Goal: Task Accomplishment & Management: Use online tool/utility

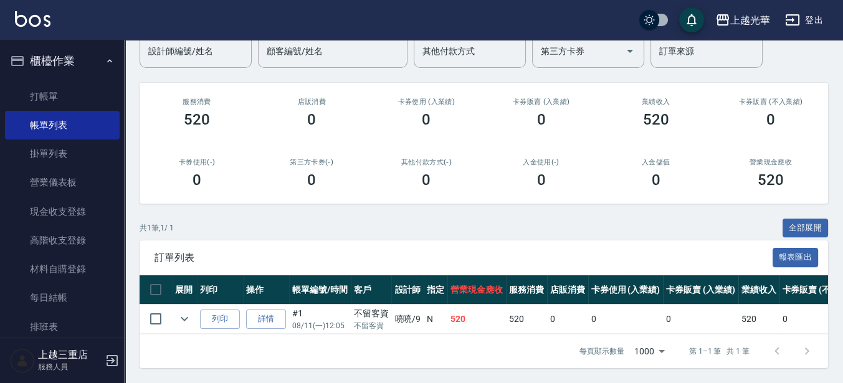
scroll to position [120, 0]
click at [78, 111] on link "帳單列表" at bounding box center [62, 125] width 115 height 29
click at [77, 93] on link "打帳單" at bounding box center [62, 96] width 115 height 29
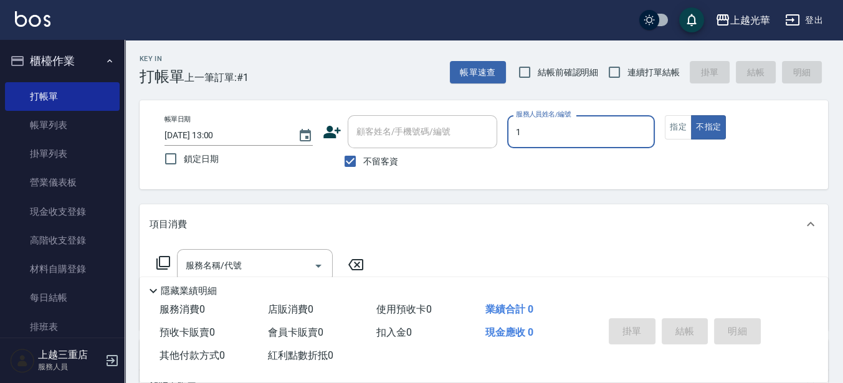
type input "1"
type button "false"
type input "小[PERSON_NAME]-1"
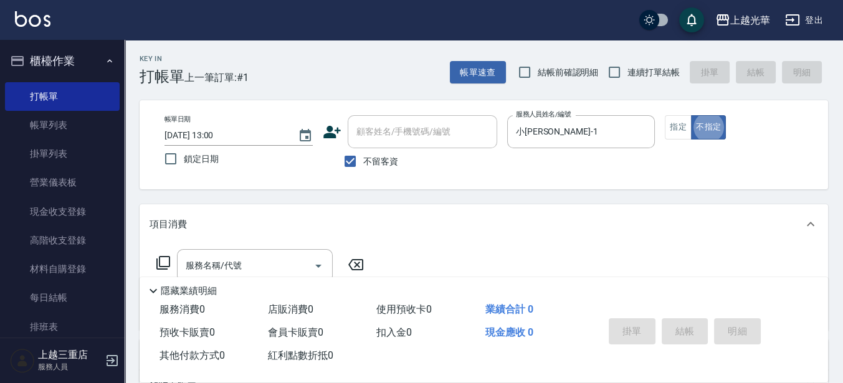
click at [629, 74] on span "連續打單結帳" at bounding box center [653, 72] width 52 height 13
click at [627, 74] on input "連續打單結帳" at bounding box center [614, 72] width 26 height 26
checkbox input "true"
click at [673, 132] on button "指定" at bounding box center [678, 127] width 27 height 24
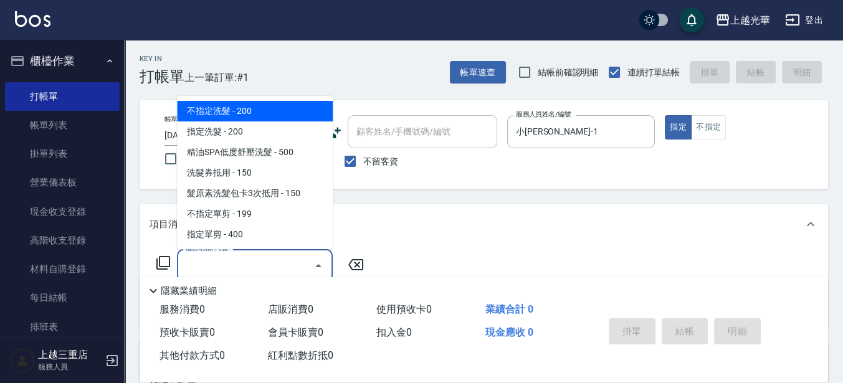
click at [216, 263] on input "服務名稱/代號" at bounding box center [245, 266] width 126 height 22
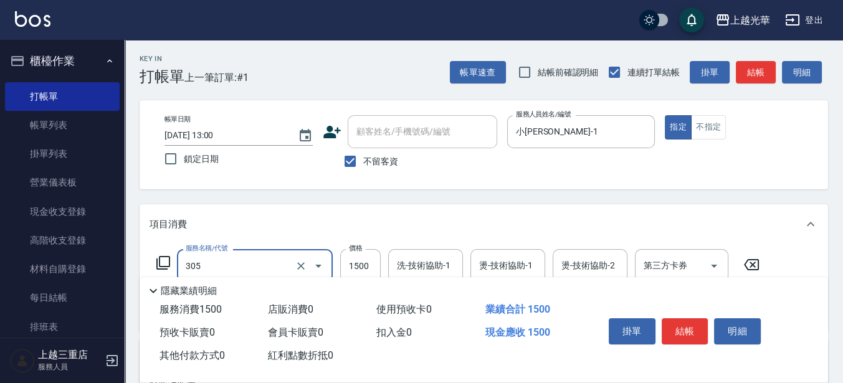
type input "設計燙髮1500(305)"
type input "1080"
click at [427, 265] on input "洗-技術協助-1" at bounding box center [426, 266] width 64 height 22
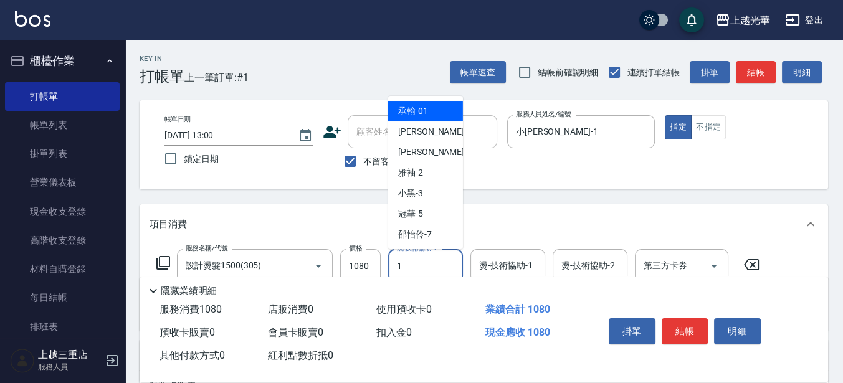
type input "小[PERSON_NAME]-1"
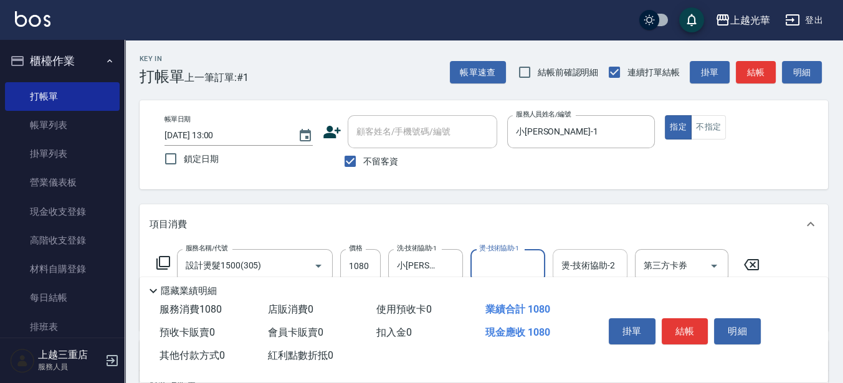
click at [567, 260] on input "燙-技術協助-2" at bounding box center [590, 266] width 64 height 22
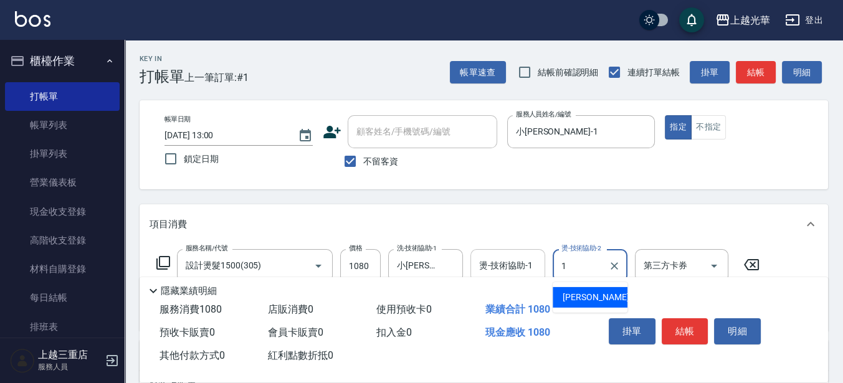
type input "小[PERSON_NAME]-1"
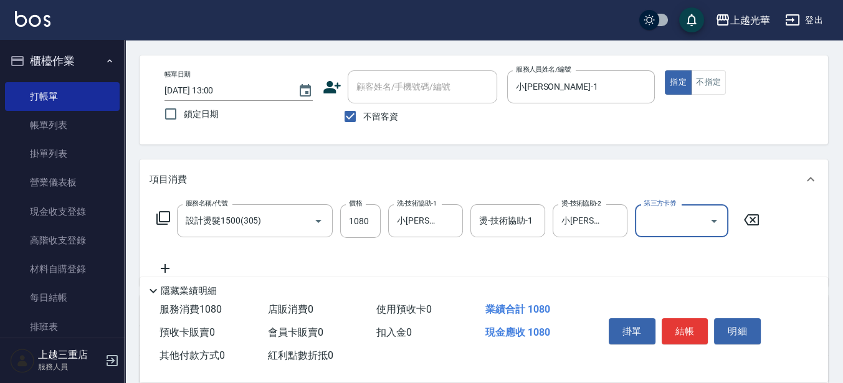
scroll to position [78, 0]
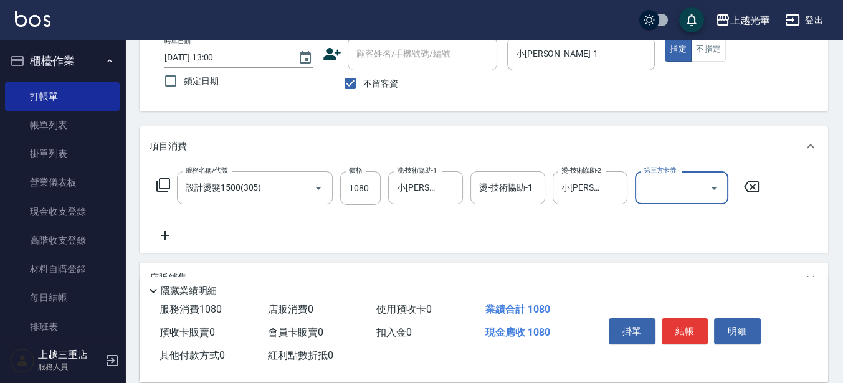
click at [171, 234] on icon at bounding box center [164, 235] width 31 height 15
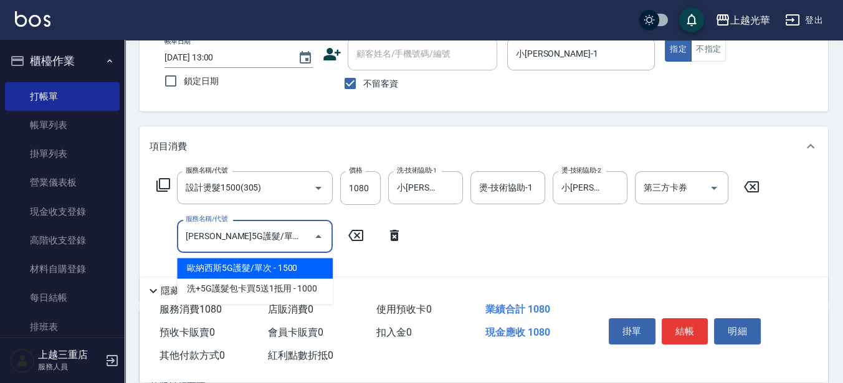
type input "[PERSON_NAME]5G護髮/單次(514)"
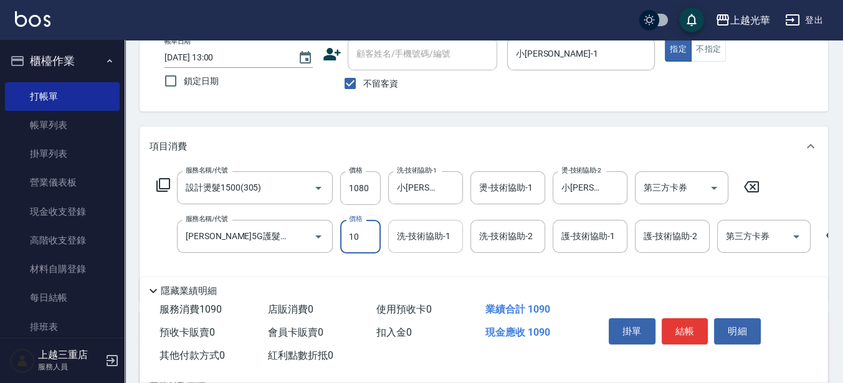
type input "10"
click at [439, 229] on div "洗-技術協助-1 0 洗-技術協助-1" at bounding box center [425, 236] width 75 height 33
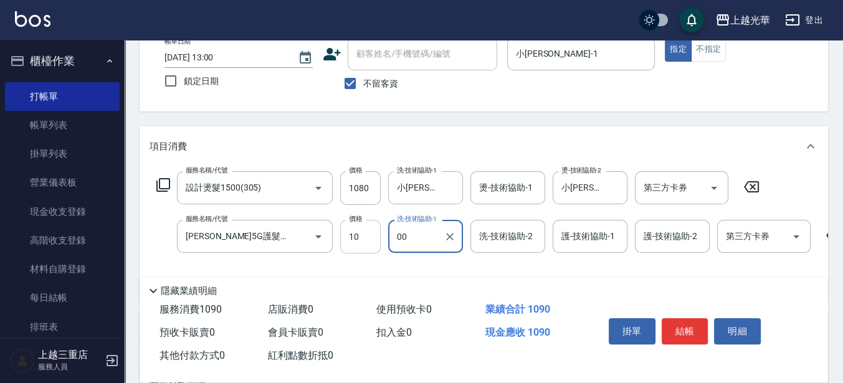
drag, startPoint x: 438, startPoint y: 230, endPoint x: 357, endPoint y: 234, distance: 81.7
click at [360, 234] on div "服務名稱/代號 [PERSON_NAME]5G護髮/單次(514) 服務名稱/代號 價格 10 價格 洗-技術協助-1 00 洗-技術協助-1 洗-技術協助-…" at bounding box center [518, 237] width 738 height 34
type input "001"
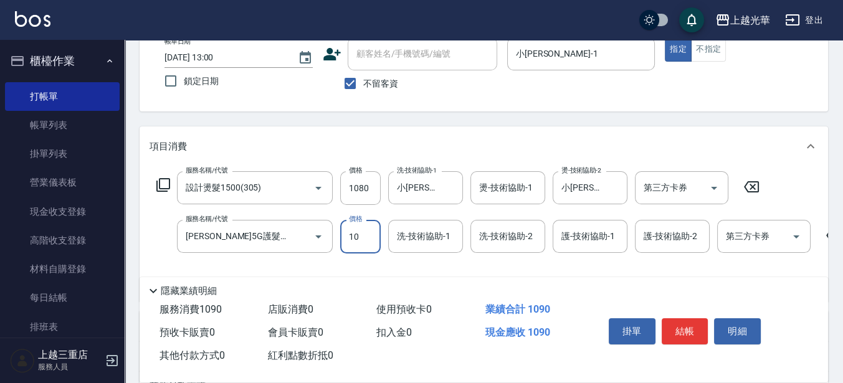
click at [363, 232] on input "10" at bounding box center [360, 237] width 40 height 34
type input "1000"
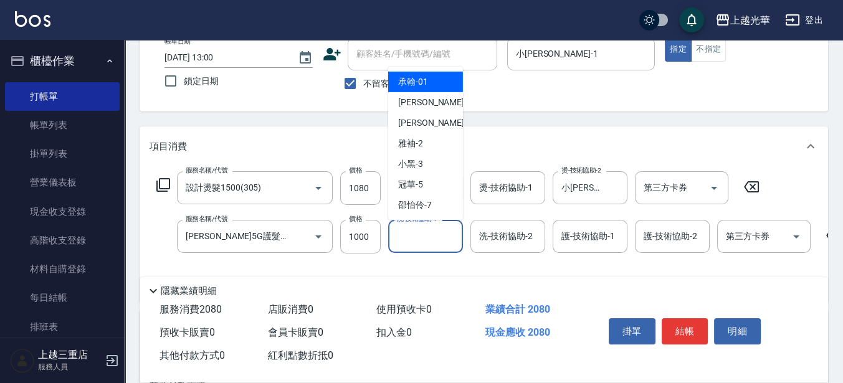
click at [427, 237] on input "洗-技術協助-1" at bounding box center [426, 236] width 64 height 22
type input "小[PERSON_NAME]-1"
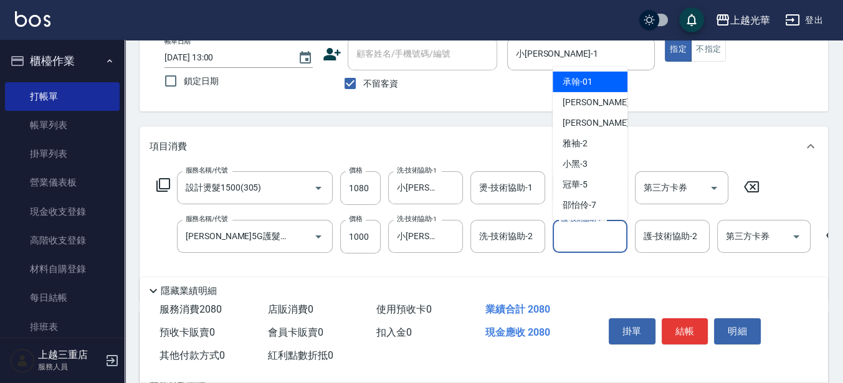
click at [581, 239] on input "護-技術協助-1" at bounding box center [590, 236] width 64 height 22
type input "小[PERSON_NAME]-1"
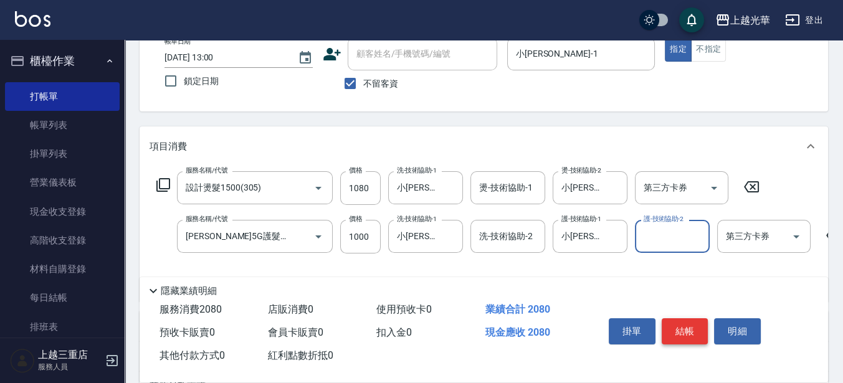
click at [696, 323] on button "結帳" at bounding box center [684, 331] width 47 height 26
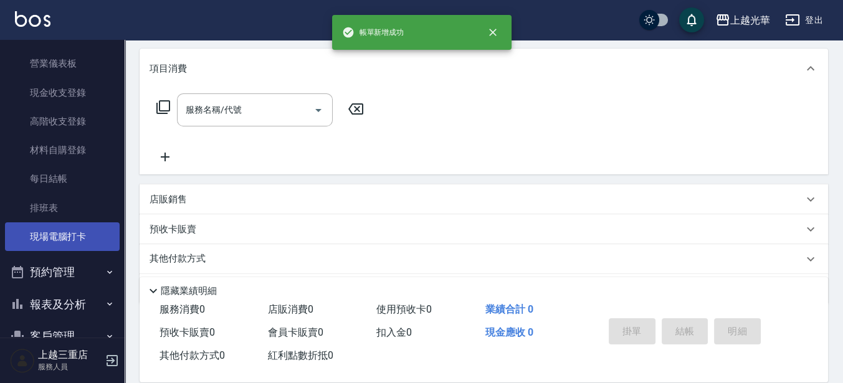
scroll to position [180, 0]
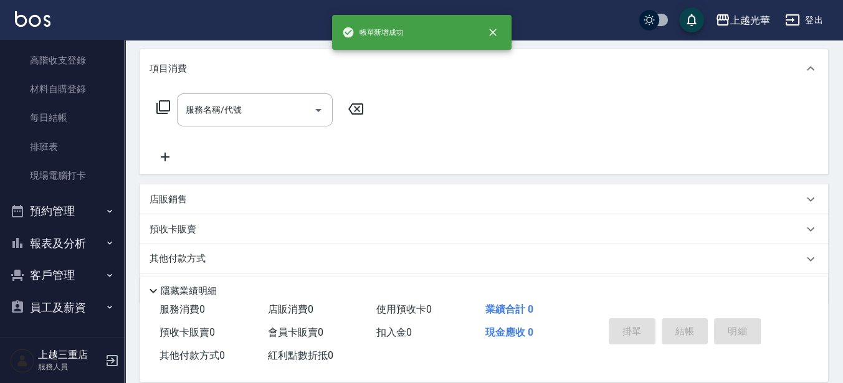
drag, startPoint x: 83, startPoint y: 261, endPoint x: 95, endPoint y: 249, distance: 17.2
click at [86, 259] on button "客戶管理" at bounding box center [62, 275] width 115 height 32
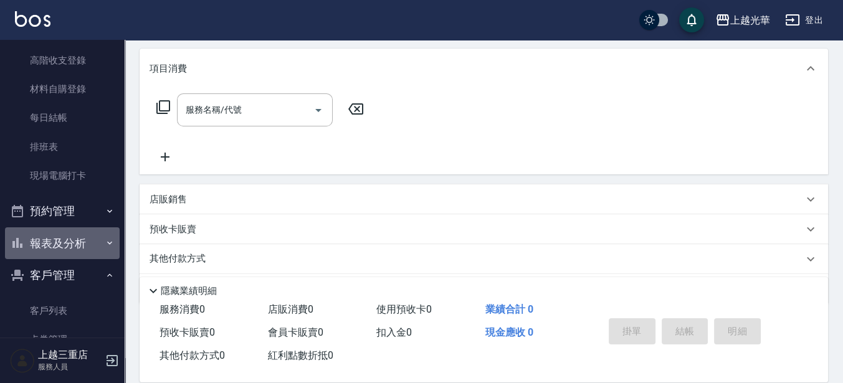
click at [95, 248] on button "報表及分析" at bounding box center [62, 243] width 115 height 32
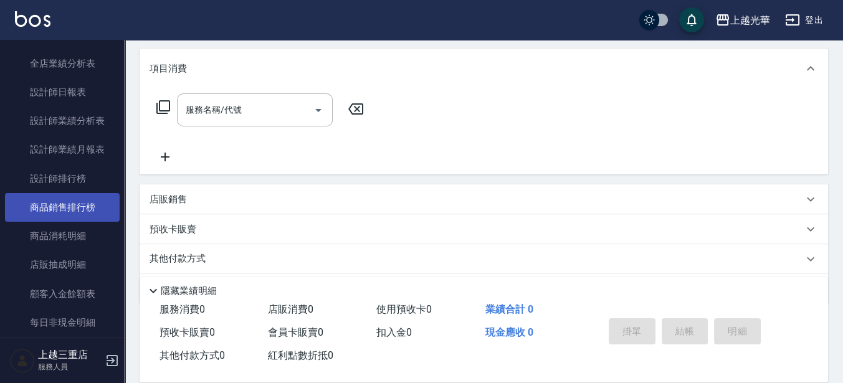
scroll to position [569, 0]
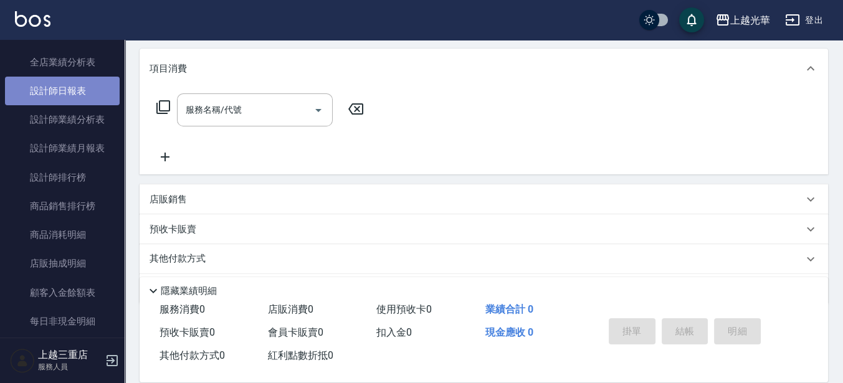
click at [86, 101] on link "設計師日報表" at bounding box center [62, 91] width 115 height 29
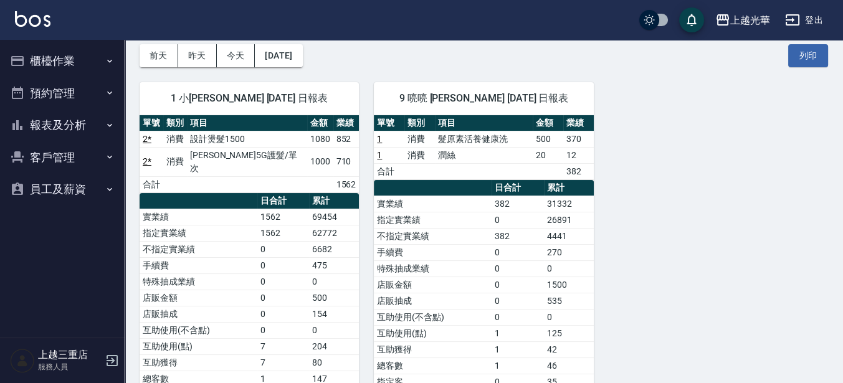
scroll to position [78, 0]
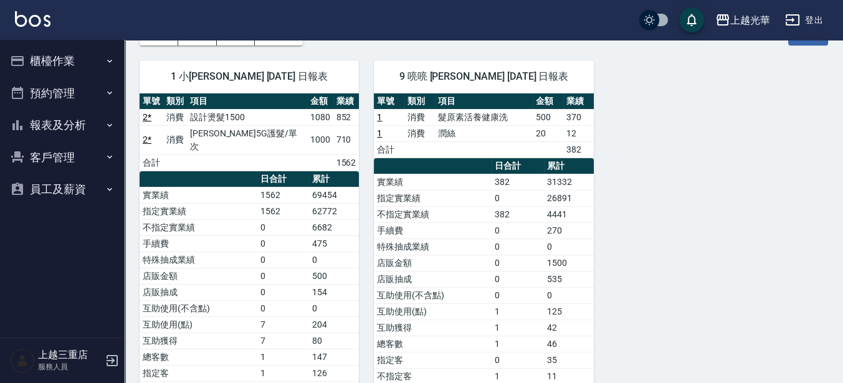
click at [54, 69] on button "櫃檯作業" at bounding box center [62, 61] width 115 height 32
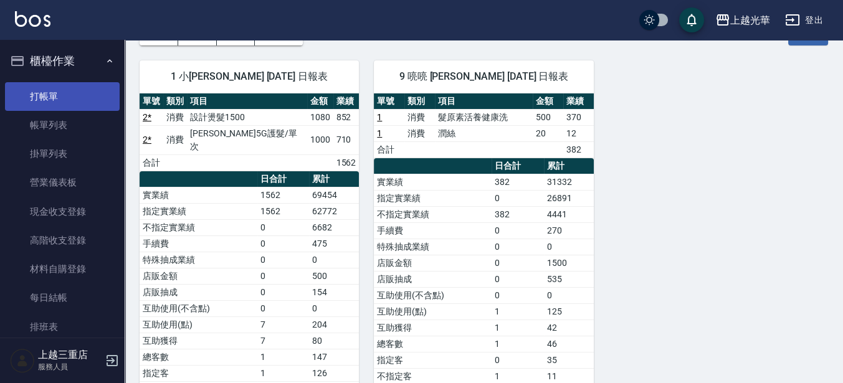
click at [51, 94] on link "打帳單" at bounding box center [62, 96] width 115 height 29
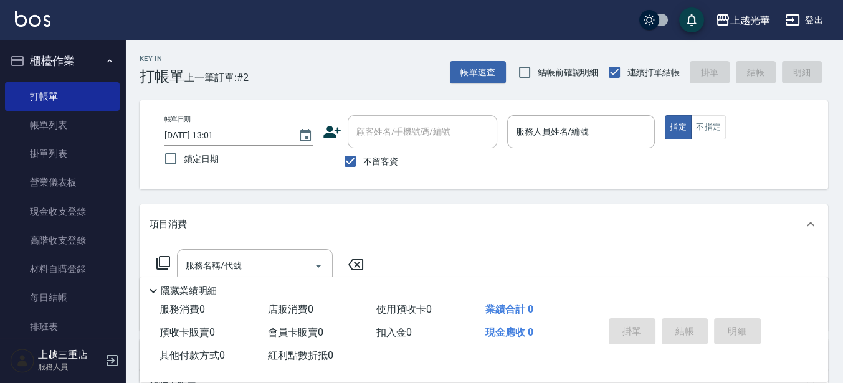
click at [166, 263] on icon at bounding box center [163, 262] width 15 height 15
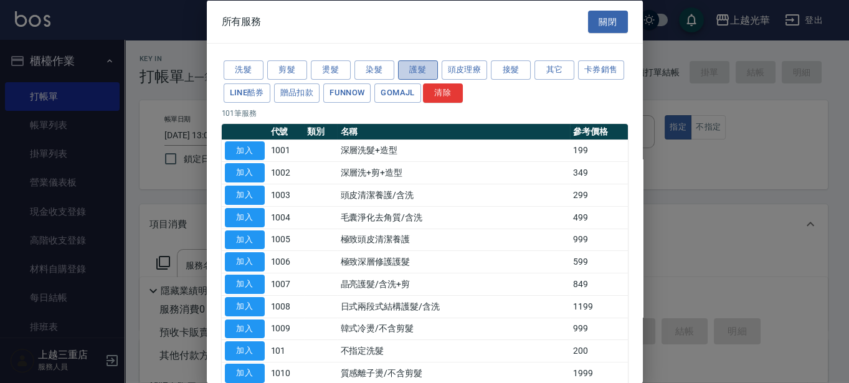
click at [431, 65] on button "護髮" at bounding box center [418, 69] width 40 height 19
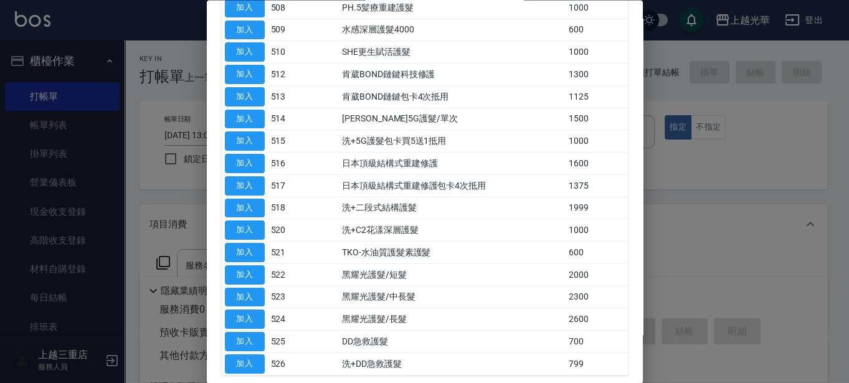
scroll to position [306, 0]
